Goal: Task Accomplishment & Management: Manage account settings

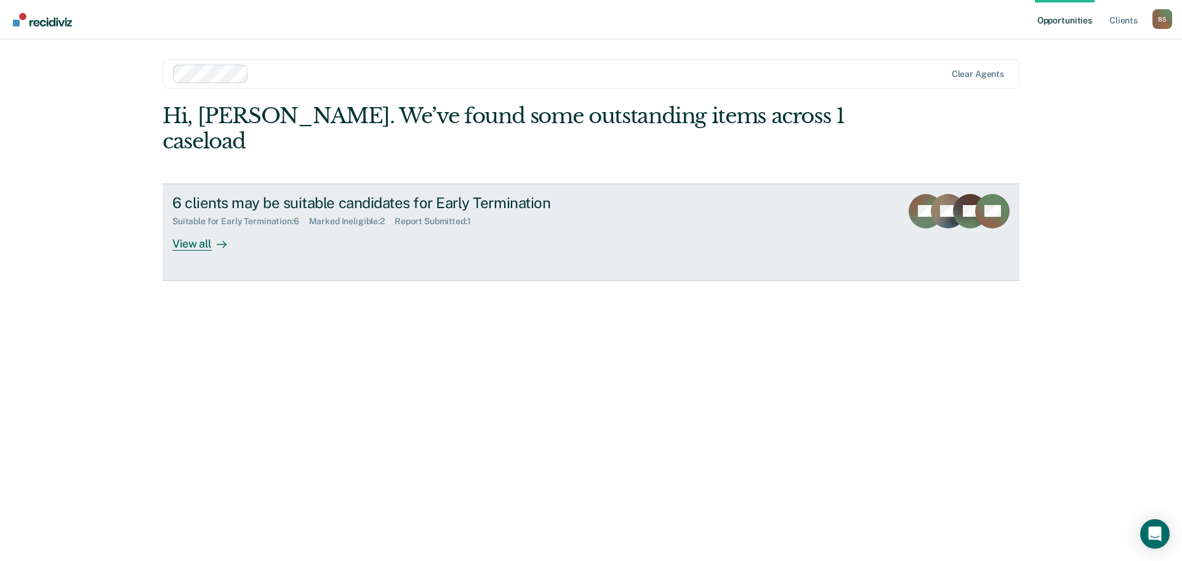
click at [191, 227] on div "View all" at bounding box center [206, 239] width 69 height 24
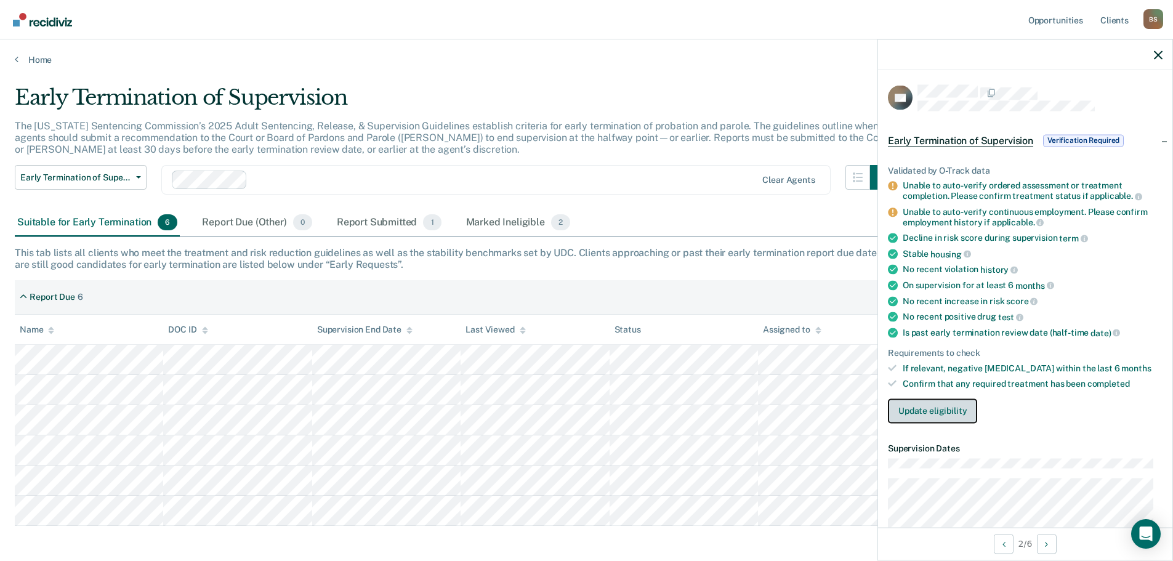
click at [949, 405] on button "Update eligibility" at bounding box center [932, 410] width 89 height 25
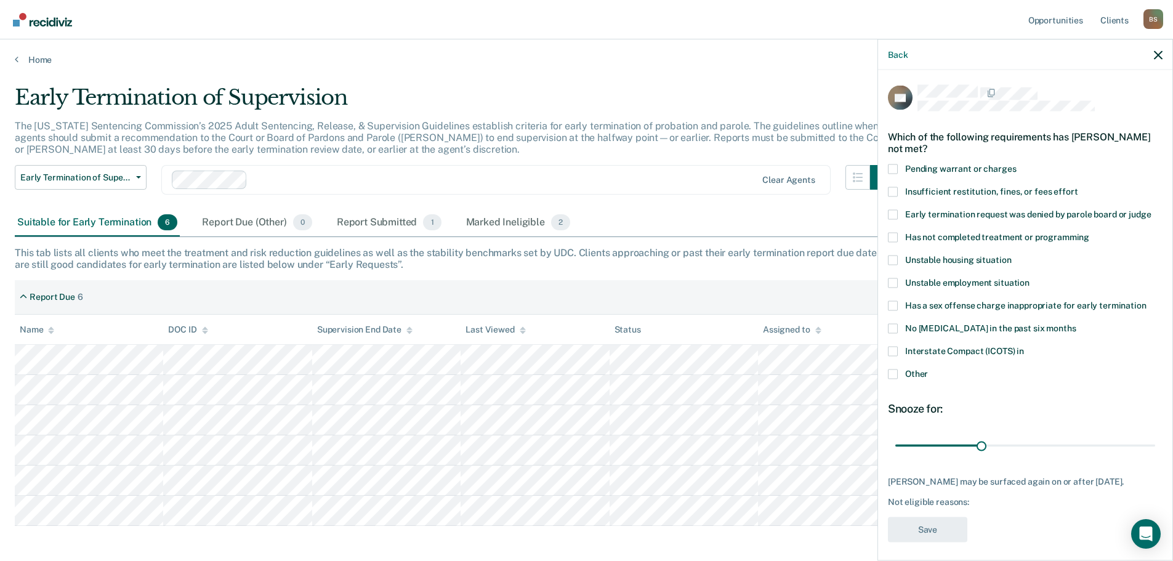
click at [894, 371] on span at bounding box center [893, 374] width 10 height 10
click at [928, 369] on input "Other" at bounding box center [928, 369] width 0 height 0
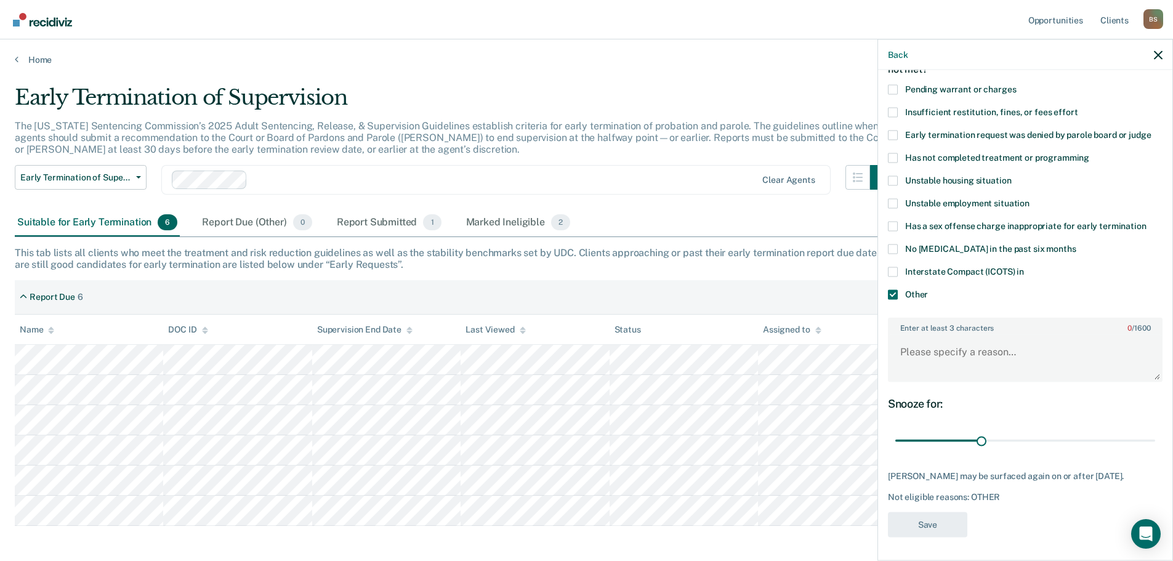
scroll to position [54, 0]
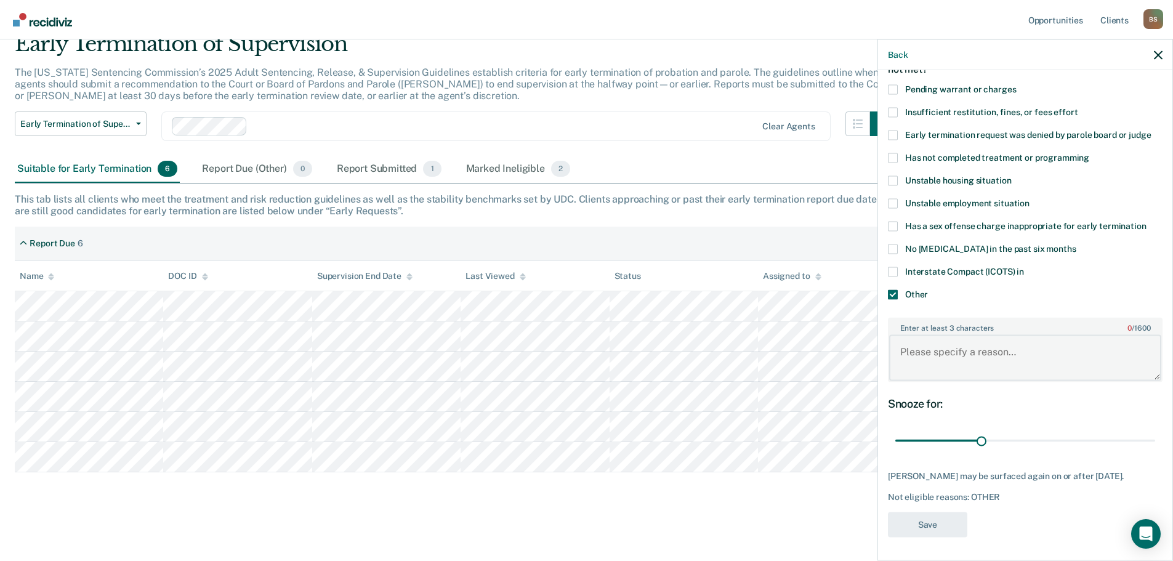
click at [910, 348] on textarea "Enter at least 3 characters 0 / 1600" at bounding box center [1025, 358] width 272 height 46
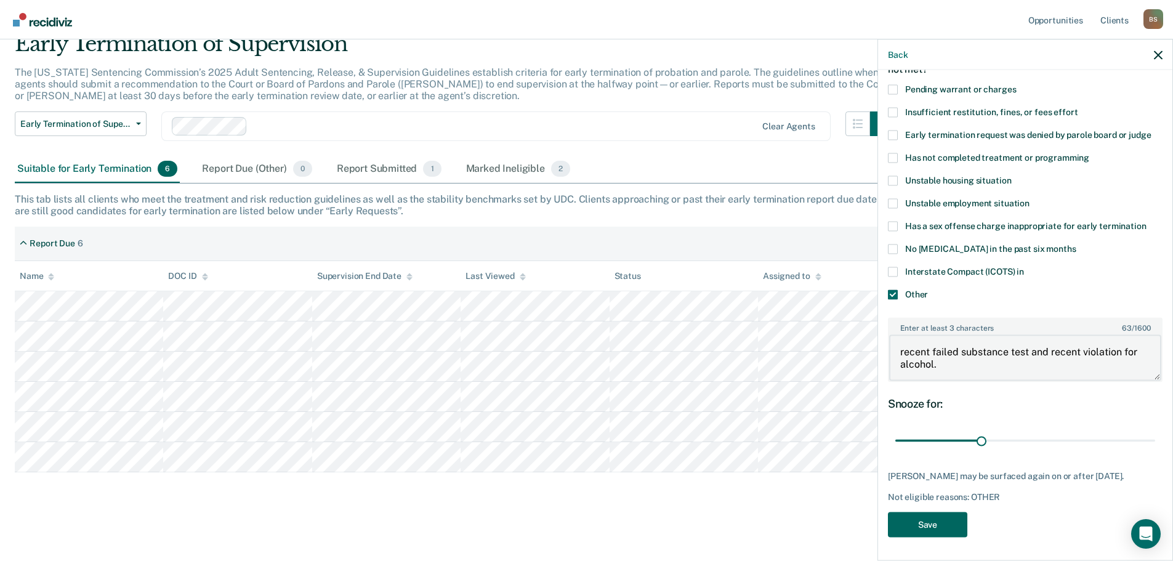
type textarea "recent failed substance test and recent violation for alcohol."
click at [929, 526] on button "Save" at bounding box center [927, 523] width 79 height 25
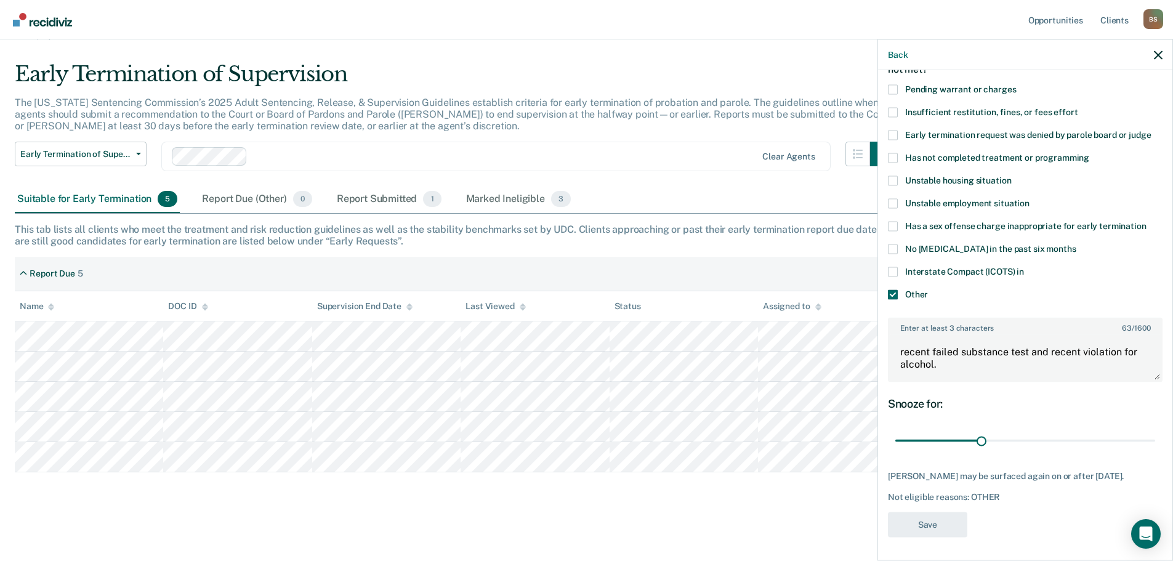
scroll to position [23, 0]
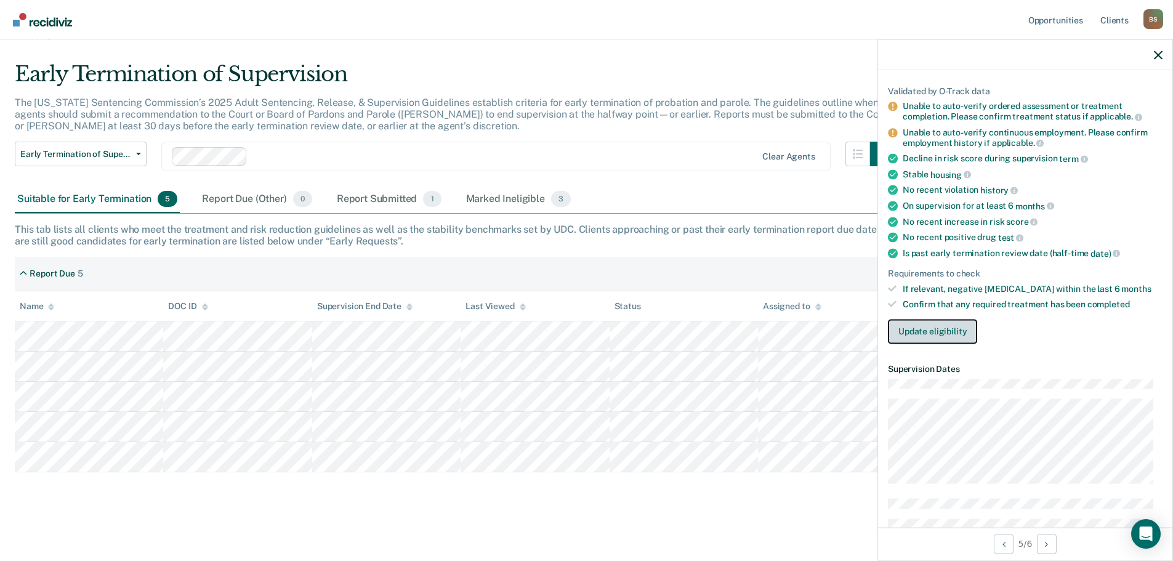
click at [935, 330] on button "Update eligibility" at bounding box center [932, 331] width 89 height 25
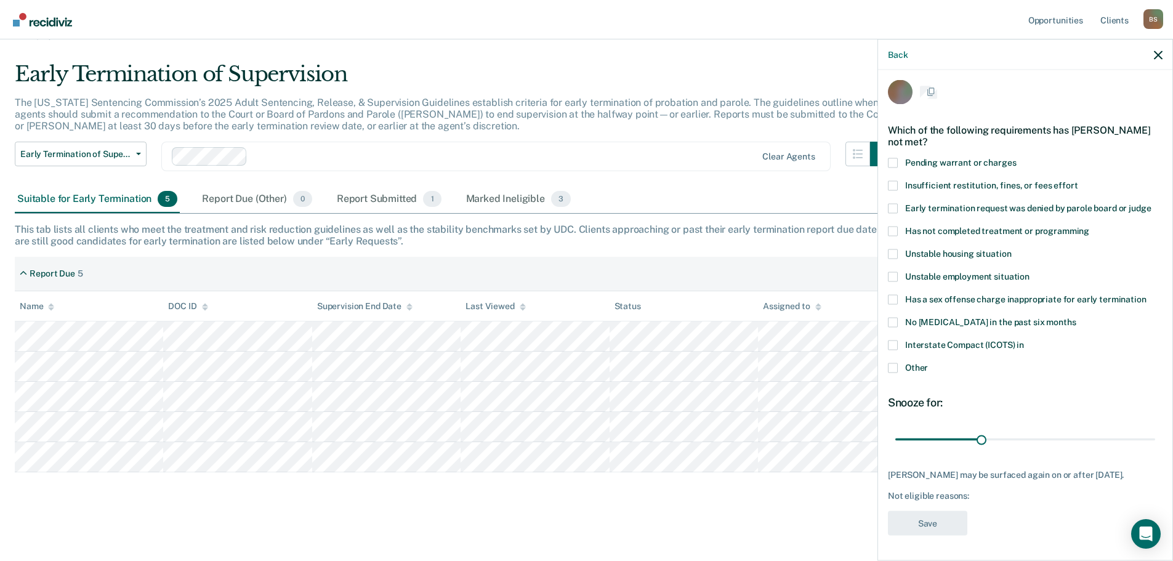
scroll to position [15, 0]
click at [895, 226] on span at bounding box center [893, 231] width 10 height 10
click at [1089, 226] on input "Has not completed treatment or programming" at bounding box center [1089, 226] width 0 height 0
click at [925, 516] on button "Save" at bounding box center [927, 522] width 79 height 25
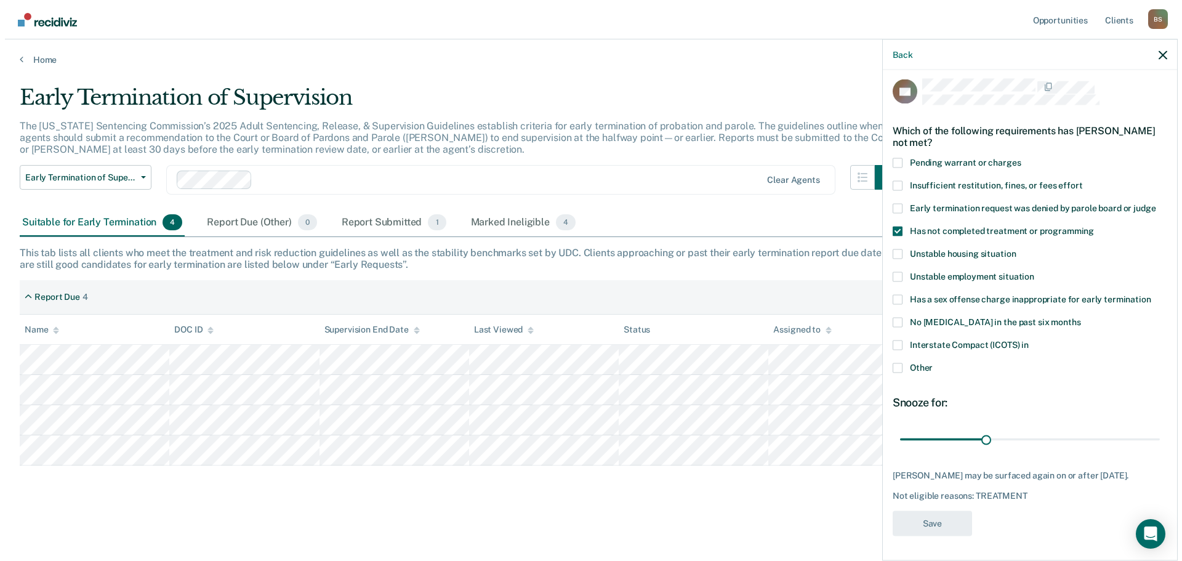
scroll to position [0, 0]
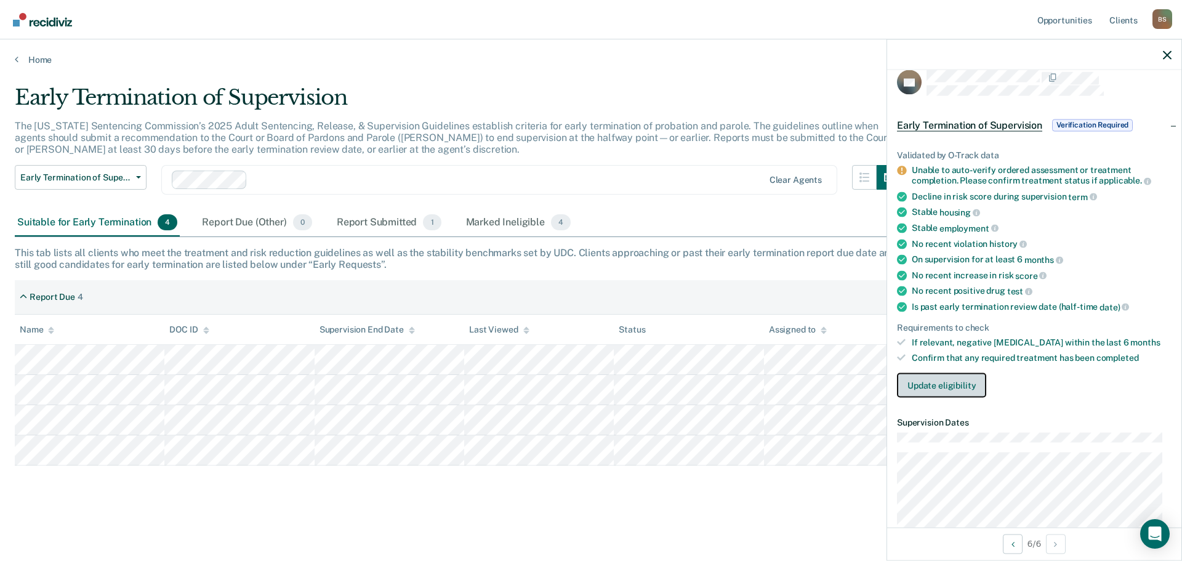
click at [932, 383] on button "Update eligibility" at bounding box center [941, 384] width 89 height 25
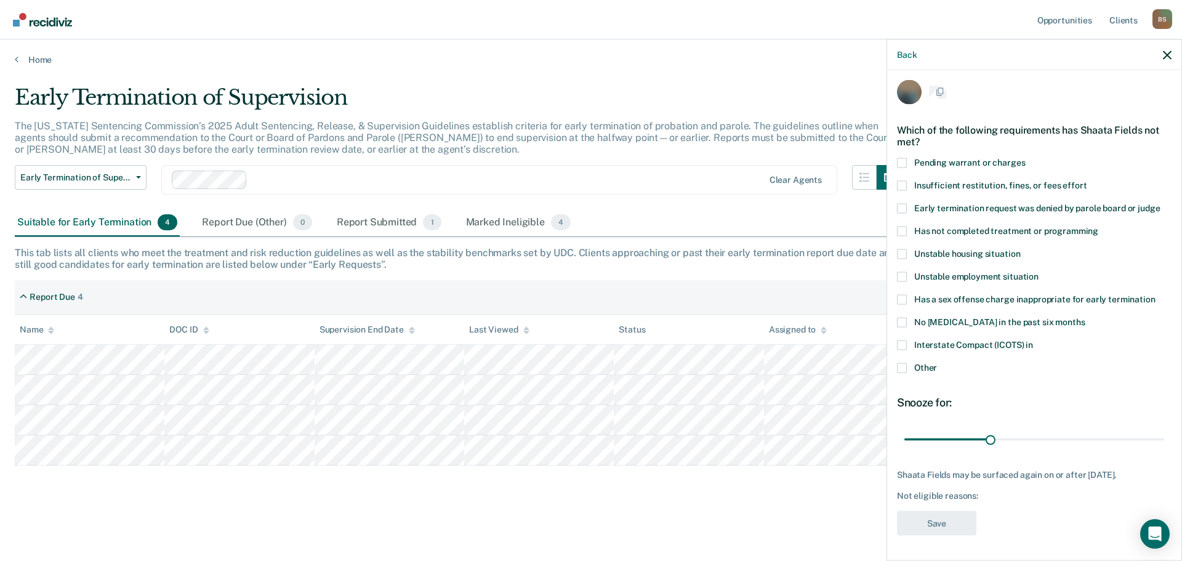
scroll to position [5, 0]
click at [903, 232] on span at bounding box center [902, 232] width 10 height 10
click at [1098, 227] on input "Has not completed treatment or programming" at bounding box center [1098, 227] width 0 height 0
click at [926, 526] on button "Save" at bounding box center [936, 523] width 79 height 25
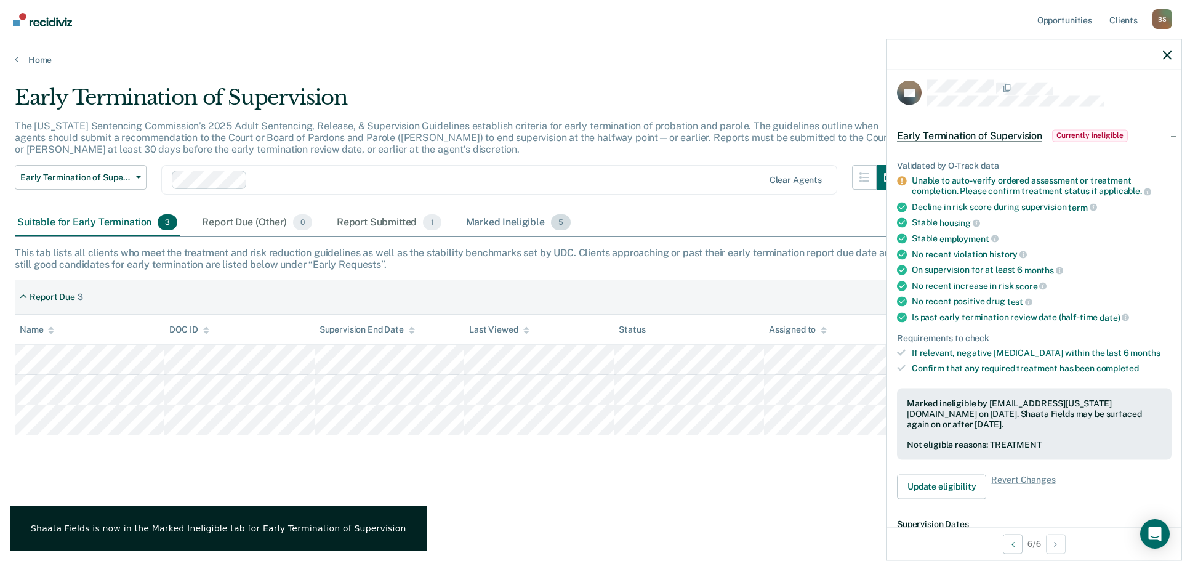
click at [497, 222] on div "Marked Ineligible 5" at bounding box center [518, 222] width 110 height 27
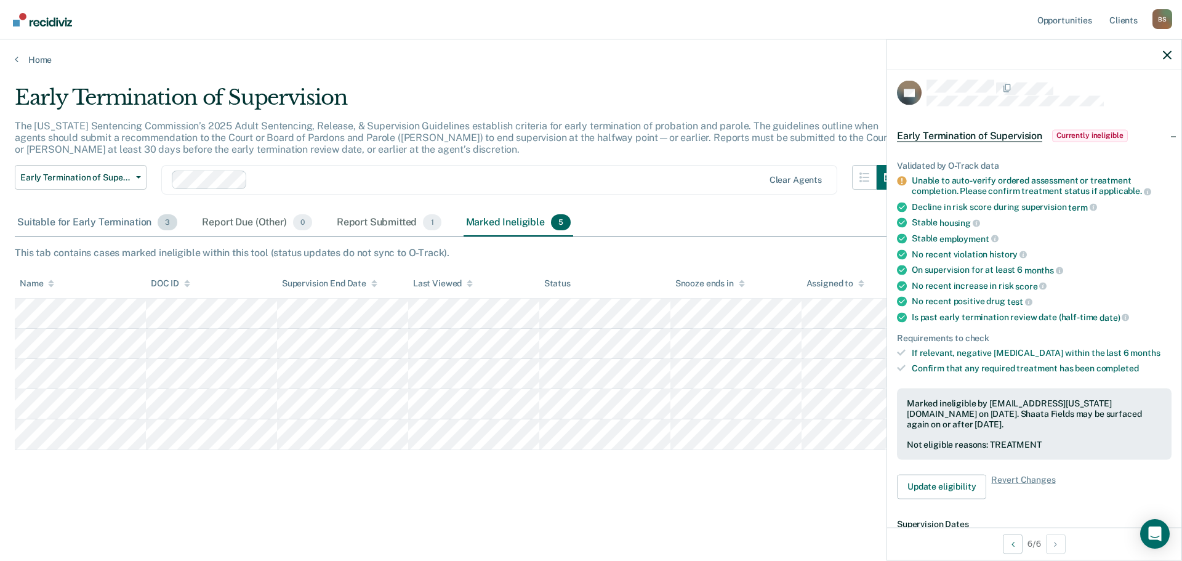
click at [105, 216] on div "Suitable for Early Termination 3" at bounding box center [97, 222] width 165 height 27
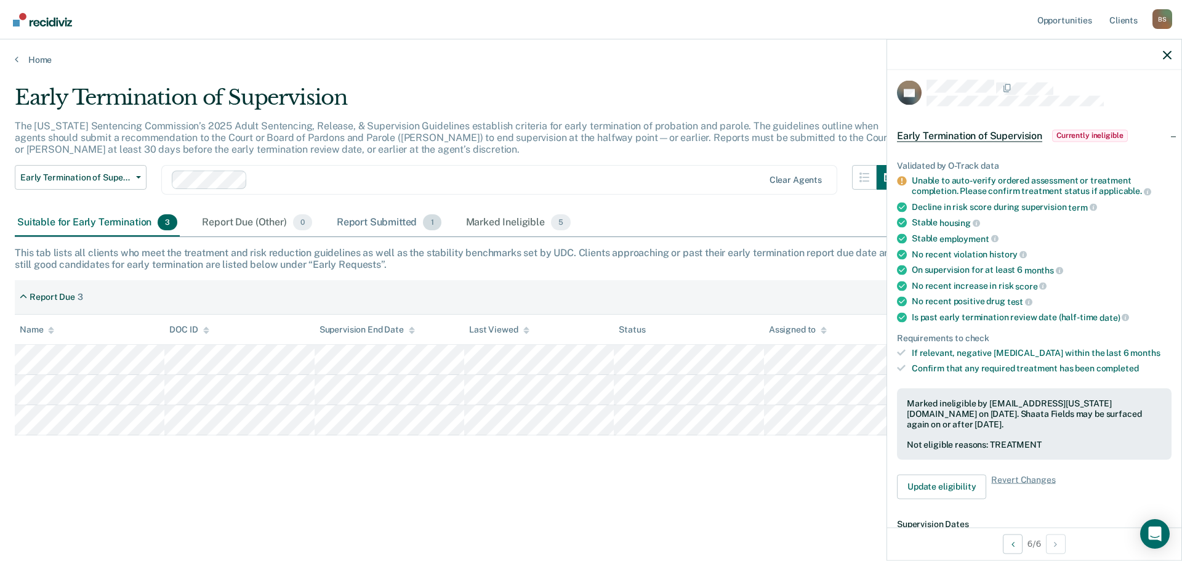
click at [352, 218] on div "Report Submitted 1" at bounding box center [389, 222] width 110 height 27
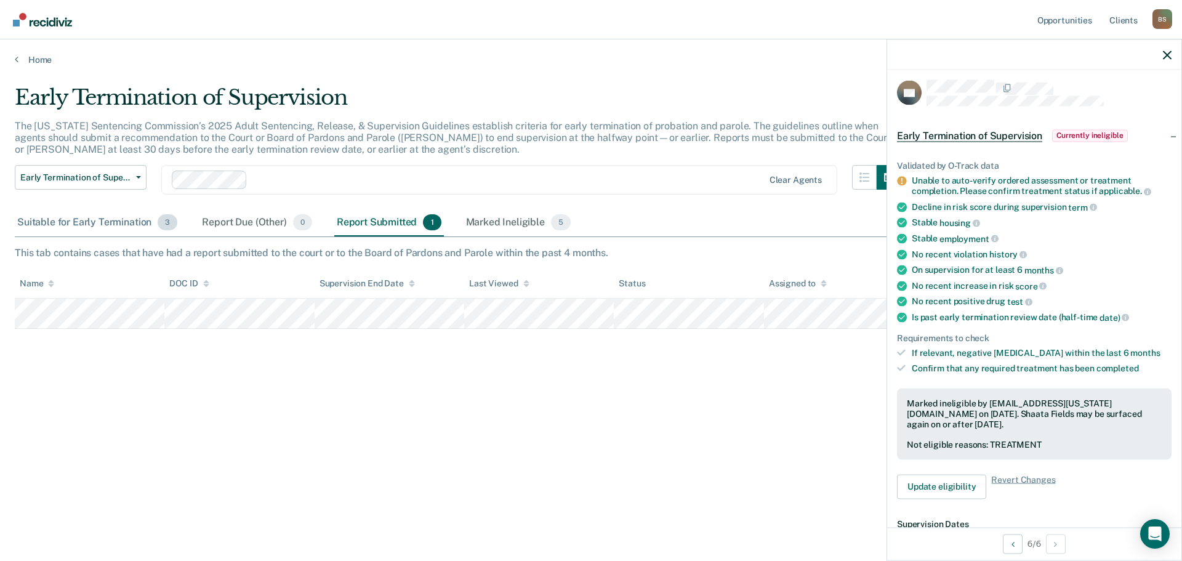
click at [68, 228] on div "Suitable for Early Termination 3" at bounding box center [97, 222] width 165 height 27
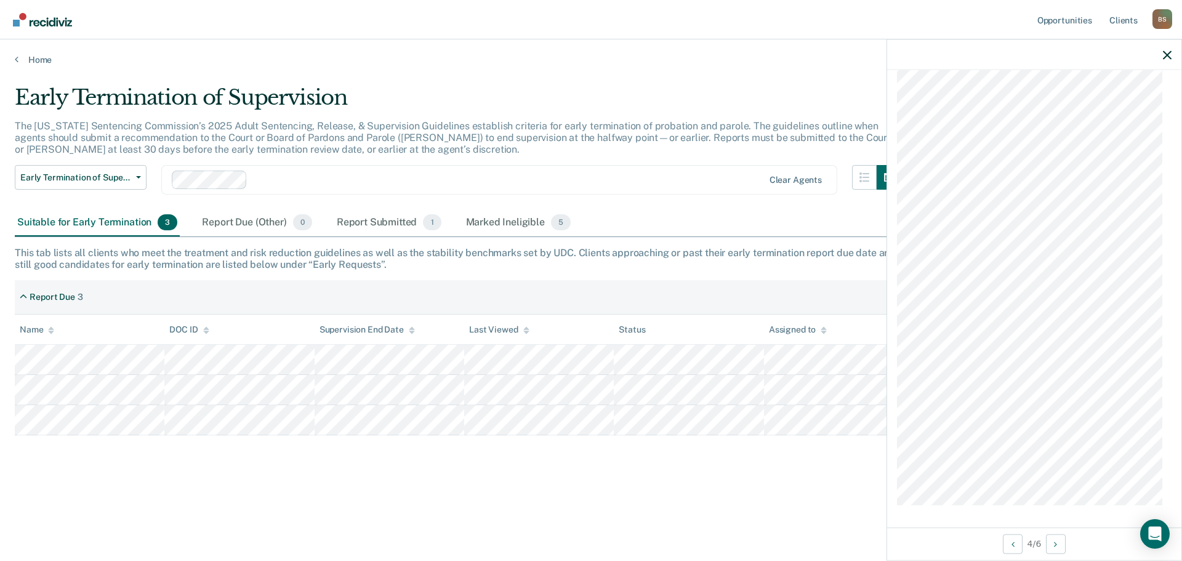
scroll to position [1128, 0]
click at [1056, 539] on icon "Next Opportunity" at bounding box center [1055, 543] width 3 height 9
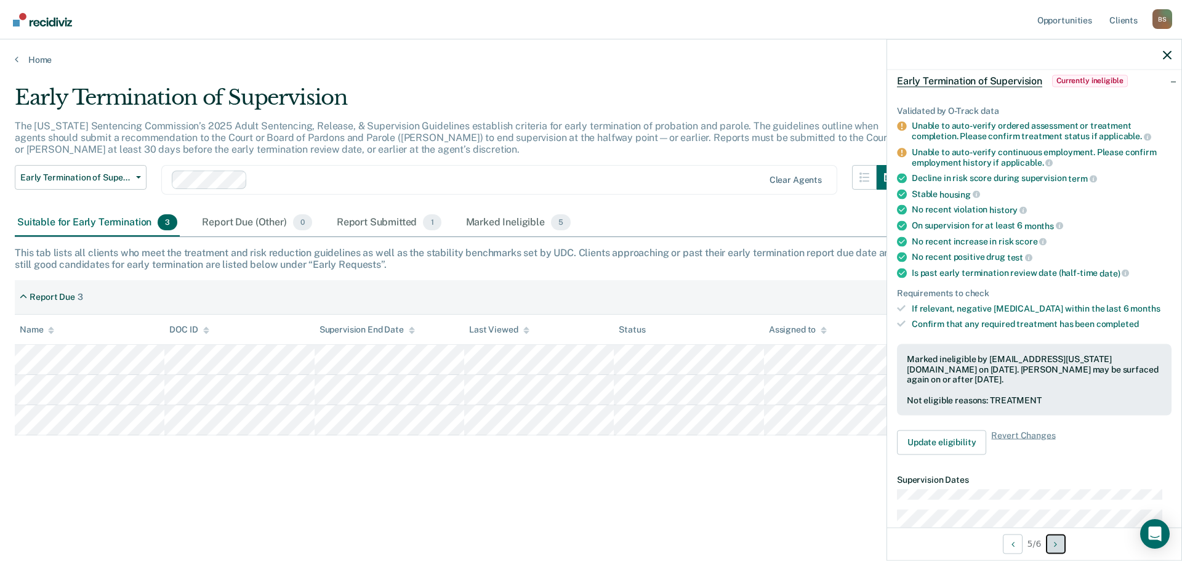
scroll to position [246, 0]
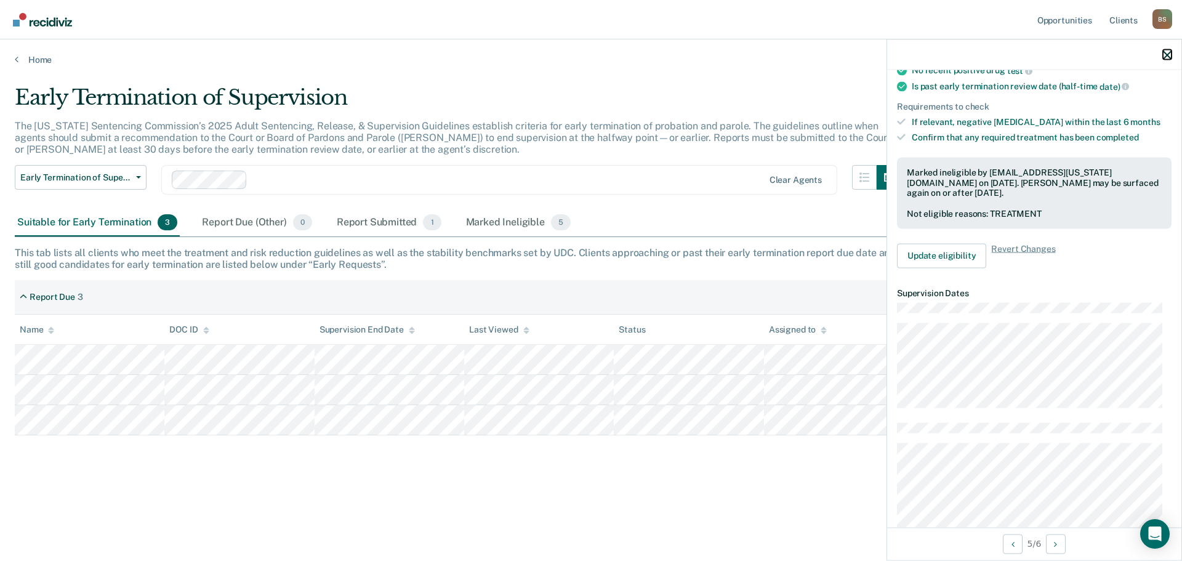
click at [1168, 57] on icon "button" at bounding box center [1167, 54] width 9 height 9
